Goal: Browse casually

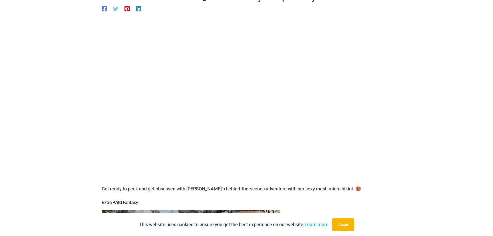
scroll to position [74, 0]
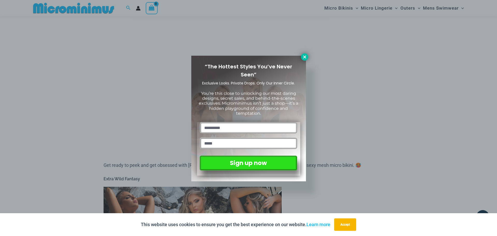
click at [305, 57] on icon at bounding box center [304, 56] width 3 height 3
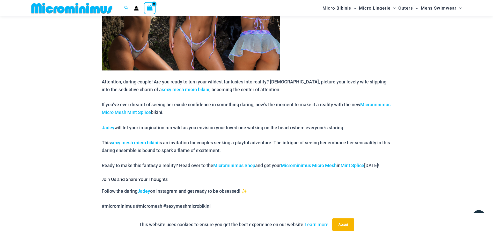
scroll to position [333, 0]
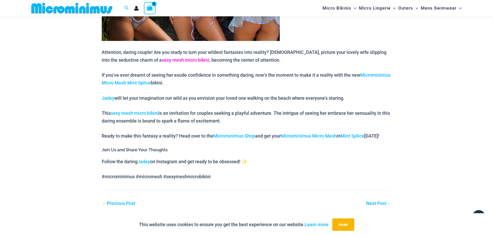
click at [162, 59] on link "sexy mesh micro bikini" at bounding box center [186, 59] width 48 height 5
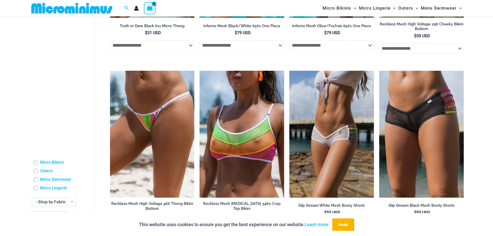
scroll to position [357, 0]
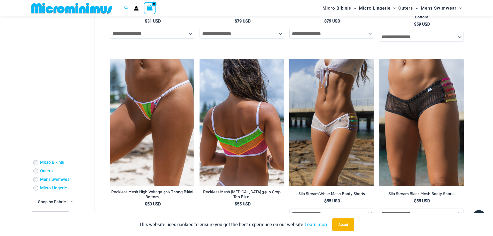
click at [246, 134] on img at bounding box center [242, 122] width 85 height 127
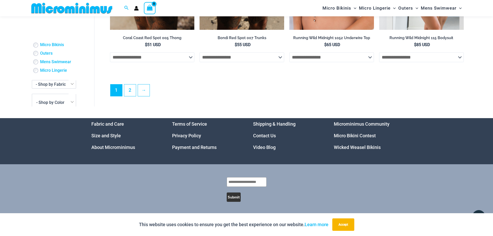
scroll to position [1287, 0]
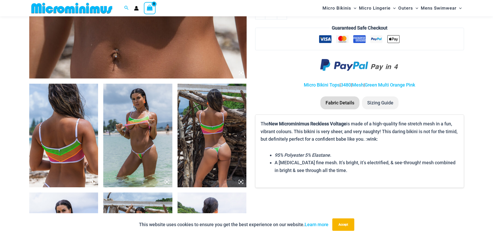
scroll to position [306, 0]
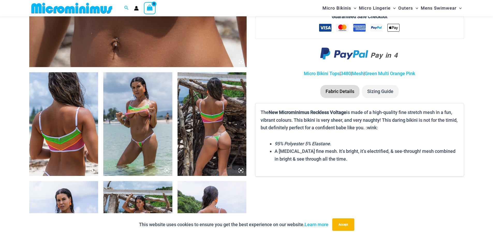
click at [134, 127] on img at bounding box center [137, 124] width 69 height 104
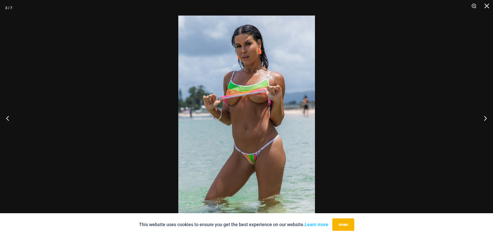
click at [241, 114] on img at bounding box center [246, 118] width 137 height 205
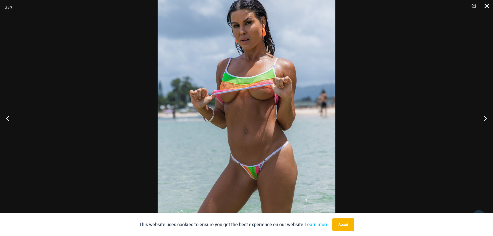
click at [486, 8] on button "Close" at bounding box center [485, 8] width 13 height 16
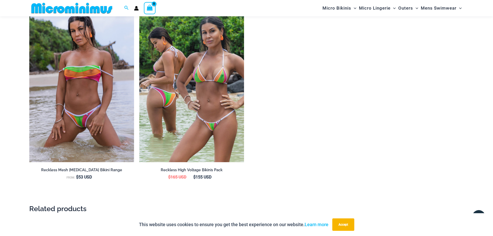
scroll to position [695, 0]
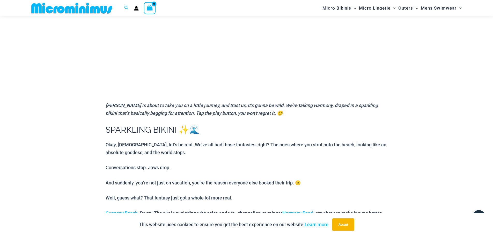
scroll to position [179, 0]
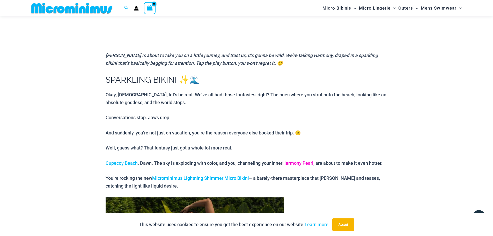
click at [288, 163] on link "Harmony Pearl" at bounding box center [297, 162] width 31 height 5
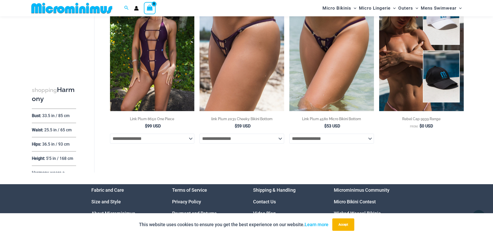
scroll to position [1341, 0]
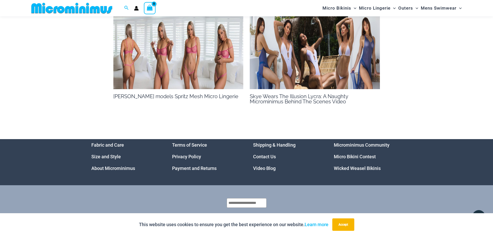
scroll to position [488, 0]
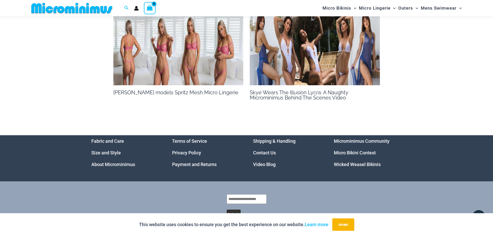
click at [325, 72] on img at bounding box center [315, 48] width 130 height 73
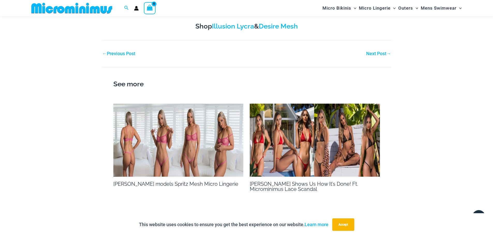
scroll to position [321, 0]
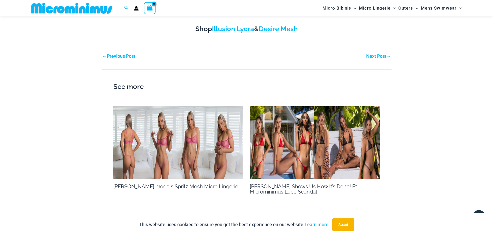
click at [132, 81] on h2 "See more" at bounding box center [246, 86] width 267 height 11
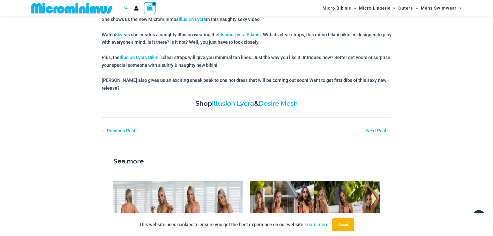
scroll to position [0, 0]
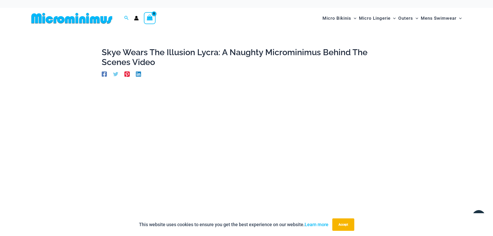
drag, startPoint x: 54, startPoint y: 130, endPoint x: 63, endPoint y: 69, distance: 61.7
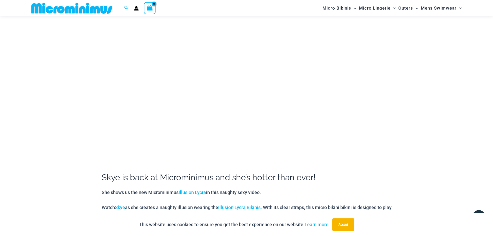
click at [437, 140] on div "Skye Wears The Illusion Lycra: A Naughty Microminimus Behind The Scenes Video B…" at bounding box center [246, 214] width 493 height 526
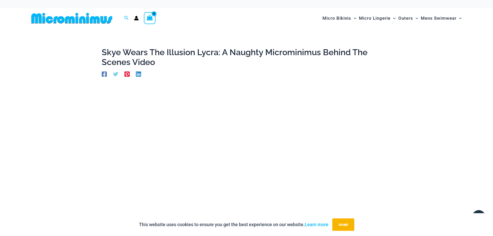
click at [95, 19] on img at bounding box center [71, 18] width 85 height 12
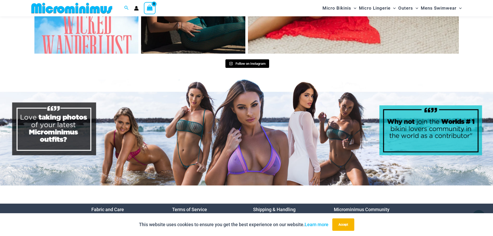
scroll to position [2522, 0]
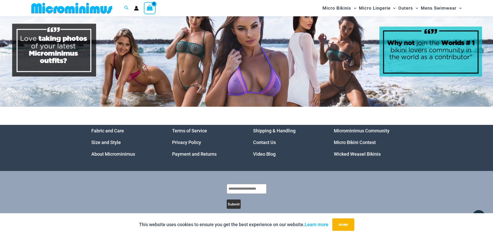
click at [264, 151] on link "Video Blog" at bounding box center [264, 153] width 23 height 5
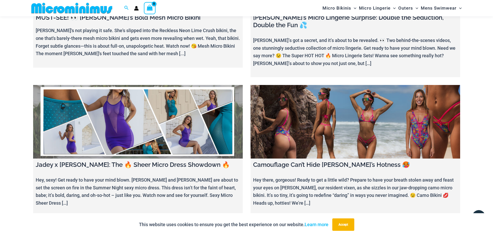
scroll to position [540, 0]
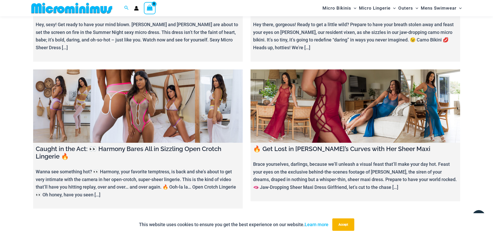
click at [312, 124] on link at bounding box center [356, 106] width 210 height 74
click at [125, 125] on link at bounding box center [138, 106] width 210 height 74
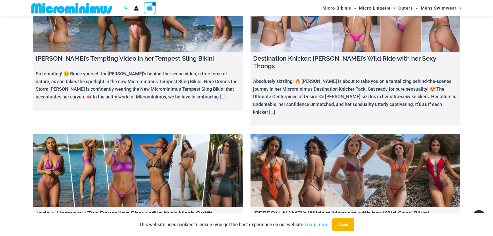
scroll to position [3128, 0]
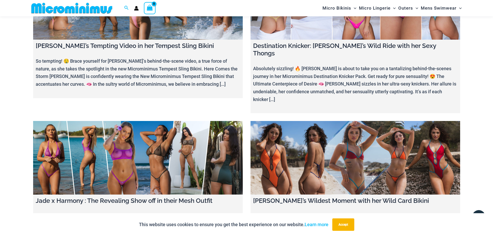
click at [123, 121] on link at bounding box center [138, 158] width 210 height 74
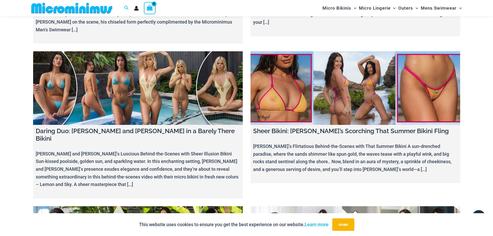
scroll to position [3646, 0]
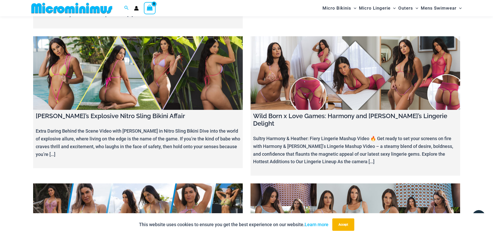
scroll to position [3905, 0]
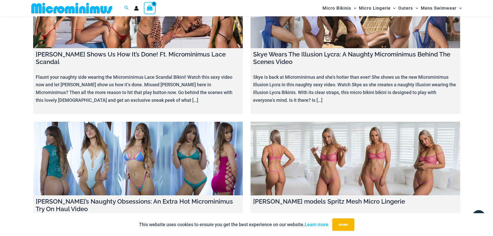
scroll to position [6282, 0]
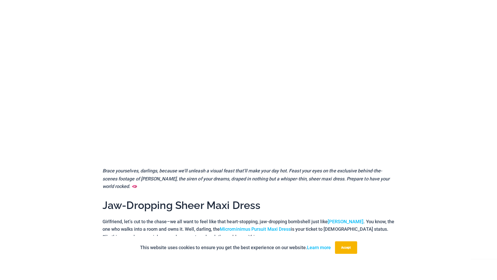
scroll to position [100, 0]
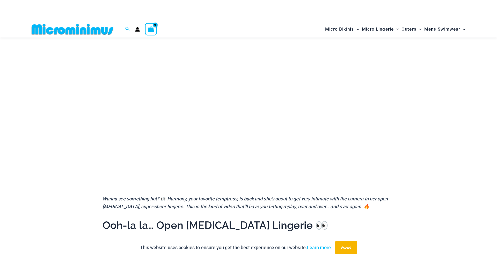
scroll to position [74, 0]
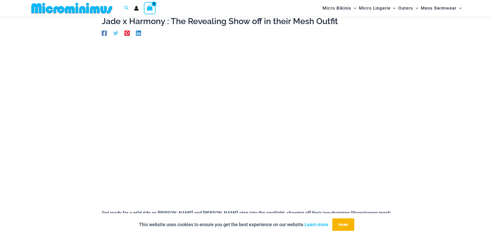
scroll to position [48, 0]
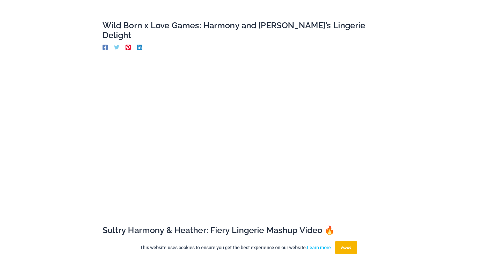
scroll to position [47, 0]
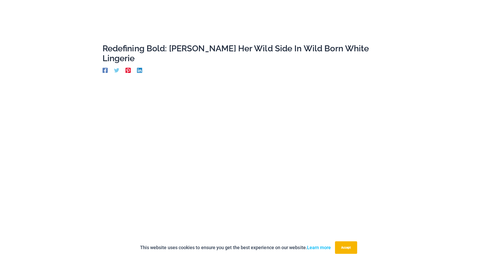
scroll to position [74, 0]
